Goal: Check status: Check status

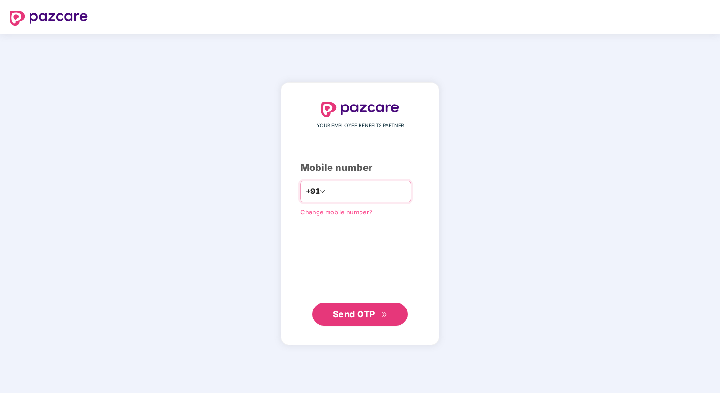
click at [350, 198] on input "number" at bounding box center [367, 191] width 78 height 15
type input "**********"
click at [365, 310] on span "Send OTP" at bounding box center [354, 314] width 42 height 10
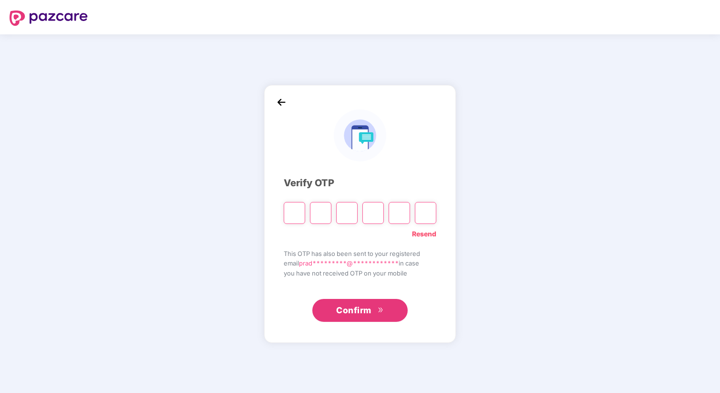
type input "*"
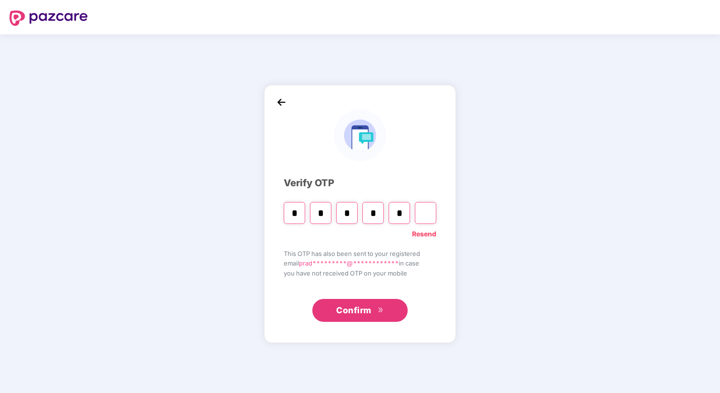
type input "*"
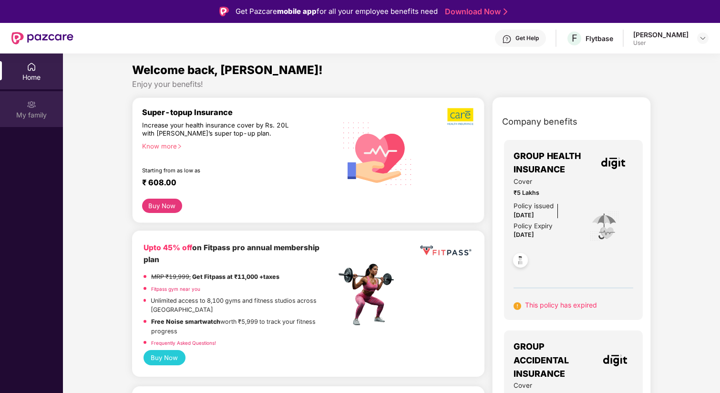
click at [38, 109] on div "My family" at bounding box center [31, 109] width 63 height 36
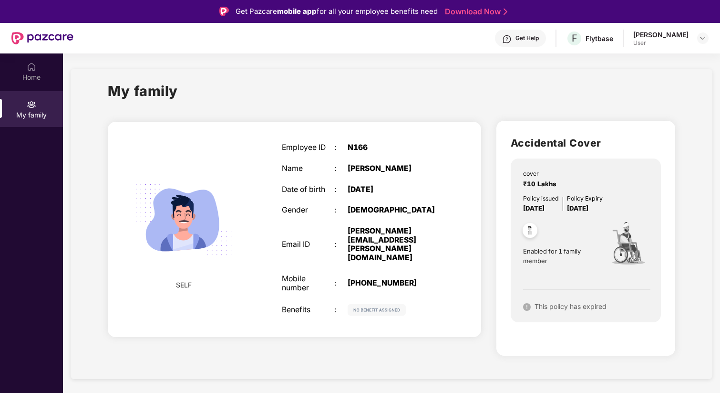
click at [381, 304] on img at bounding box center [377, 309] width 58 height 11
drag, startPoint x: 577, startPoint y: 208, endPoint x: 607, endPoint y: 205, distance: 30.6
click at [589, 206] on span "[DATE]" at bounding box center [577, 208] width 21 height 8
click at [589, 205] on span "[DATE]" at bounding box center [577, 208] width 21 height 8
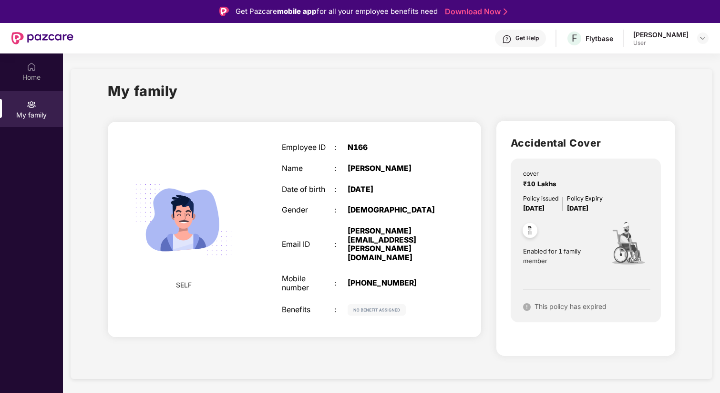
click at [655, 39] on div "[PERSON_NAME]" at bounding box center [661, 34] width 55 height 9
click at [702, 33] on div at bounding box center [703, 37] width 11 height 11
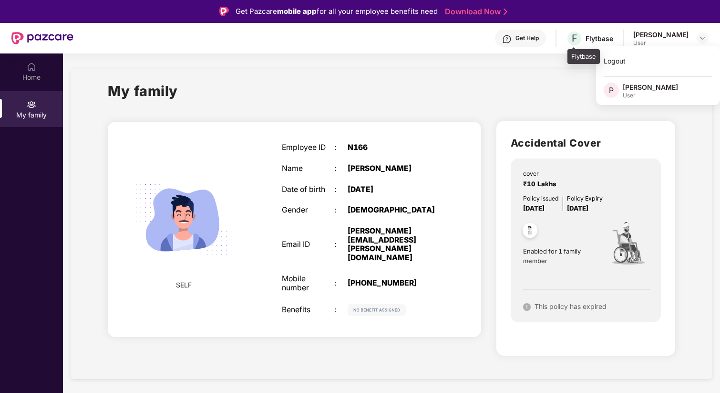
click at [591, 41] on div "Flytbase" at bounding box center [600, 38] width 28 height 9
click at [573, 40] on span "F" at bounding box center [575, 37] width 6 height 11
click at [574, 38] on span "F" at bounding box center [575, 37] width 6 height 11
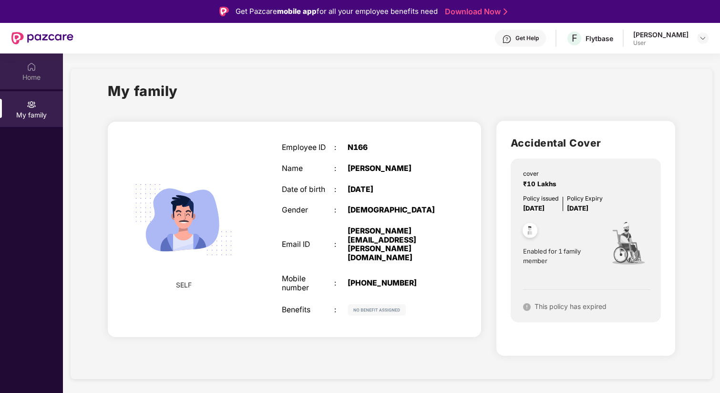
click at [45, 67] on div "Home" at bounding box center [31, 71] width 63 height 36
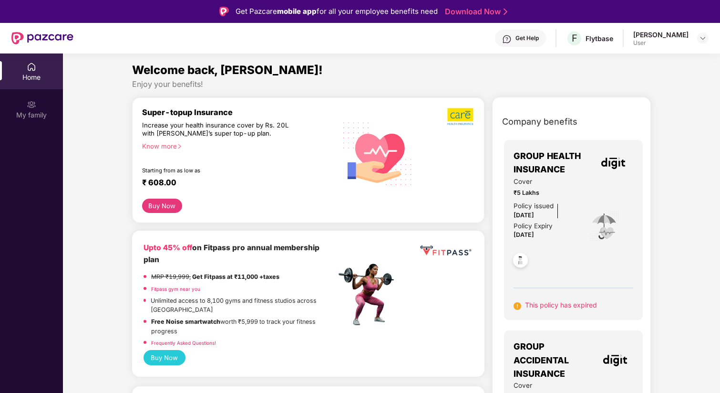
click at [515, 236] on span "[DATE]" at bounding box center [524, 234] width 21 height 7
drag, startPoint x: 515, startPoint y: 216, endPoint x: 555, endPoint y: 216, distance: 39.6
click at [555, 216] on div "Policy issued [DATE] Policy Expiry [DATE]" at bounding box center [545, 221] width 63 height 40
